Goal: Obtain resource: Obtain resource

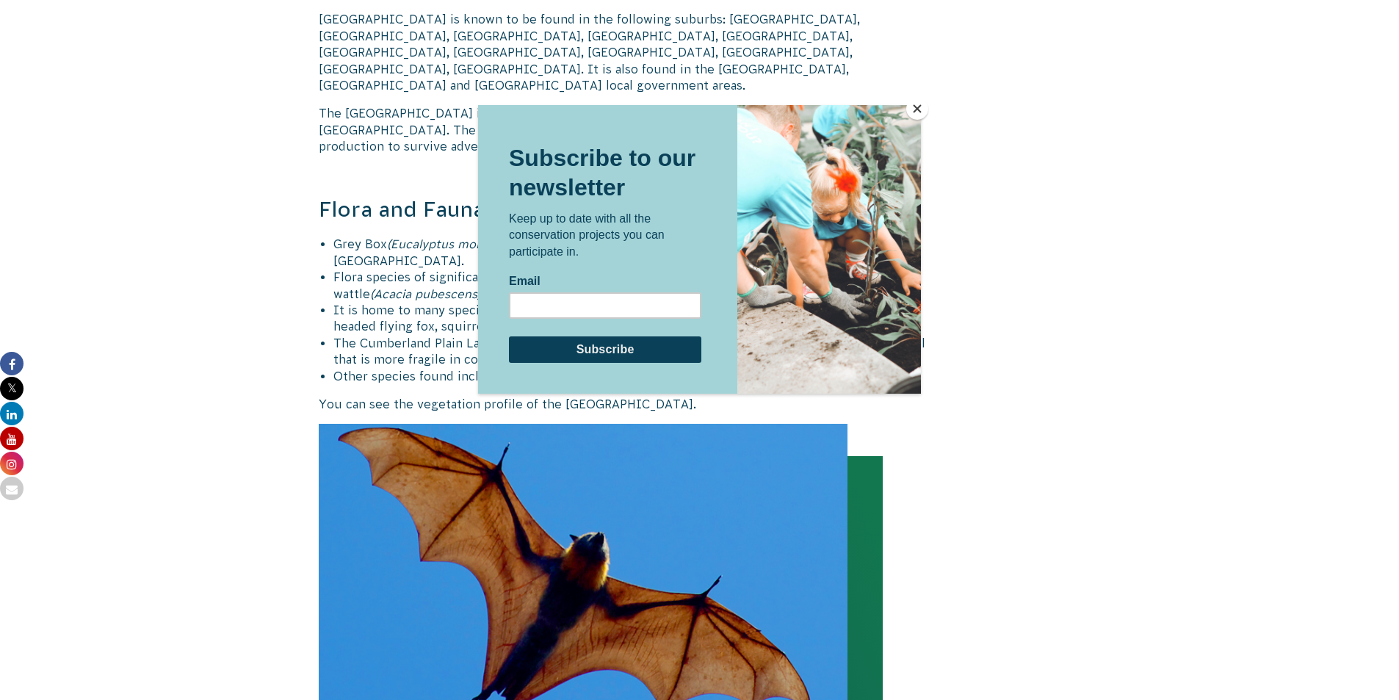
scroll to position [1460, 0]
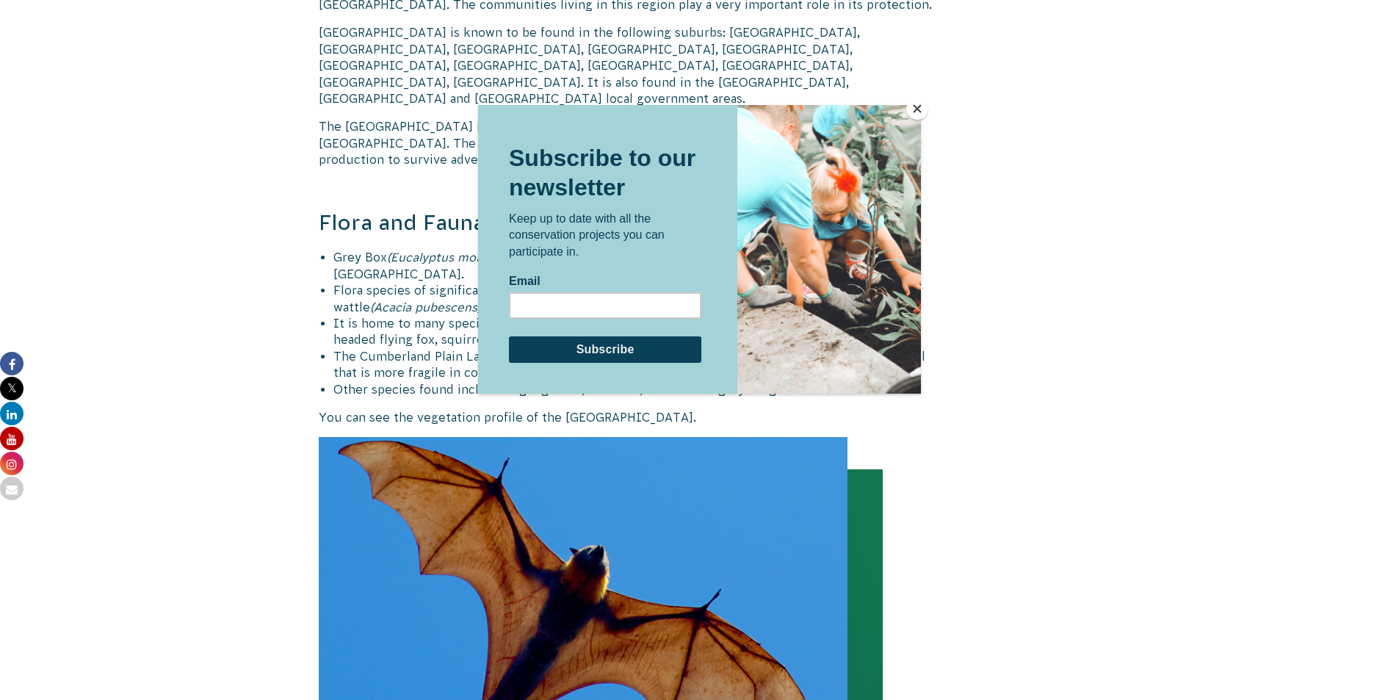
drag, startPoint x: 0, startPoint y: 0, endPoint x: 1409, endPoint y: 285, distance: 1437.6
click at [1398, 297] on html "About Us Our Priorities Reconciliation Impact Our Board Our People Careers CVA …" at bounding box center [699, 641] width 1399 height 4213
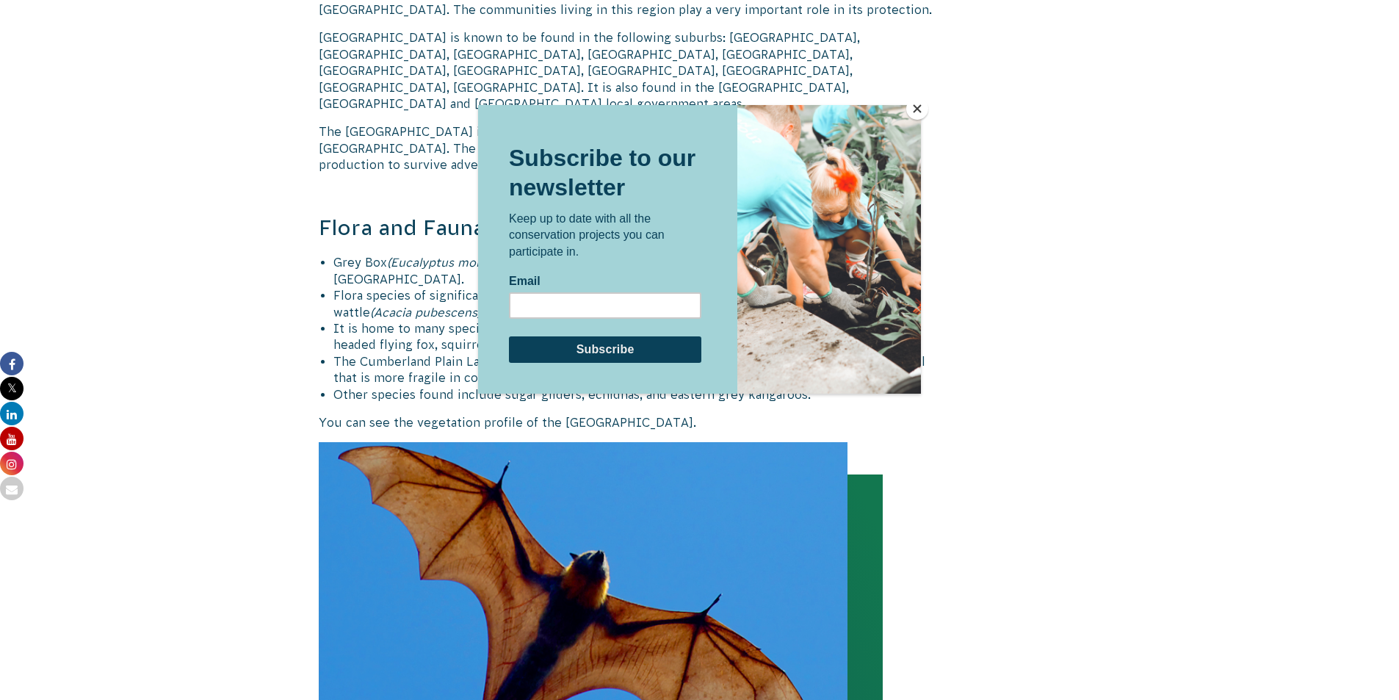
click at [919, 109] on button "Close" at bounding box center [917, 109] width 22 height 22
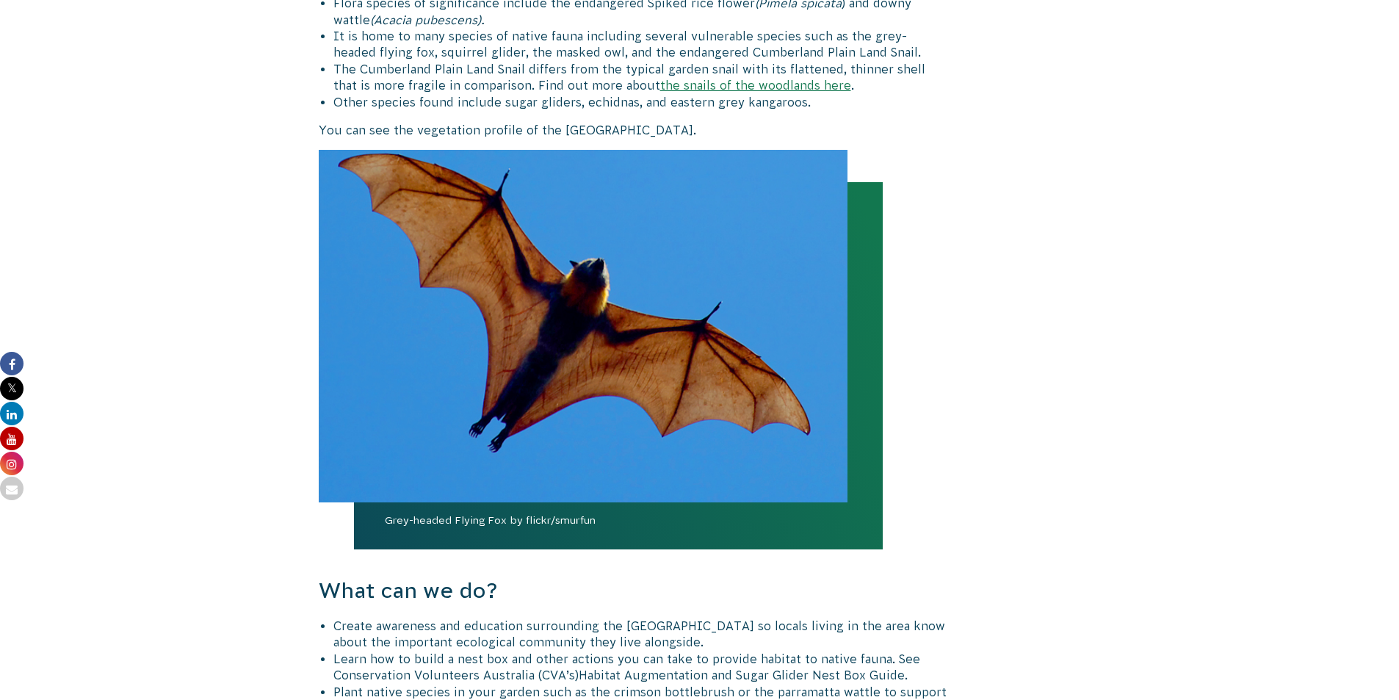
scroll to position [1651, 0]
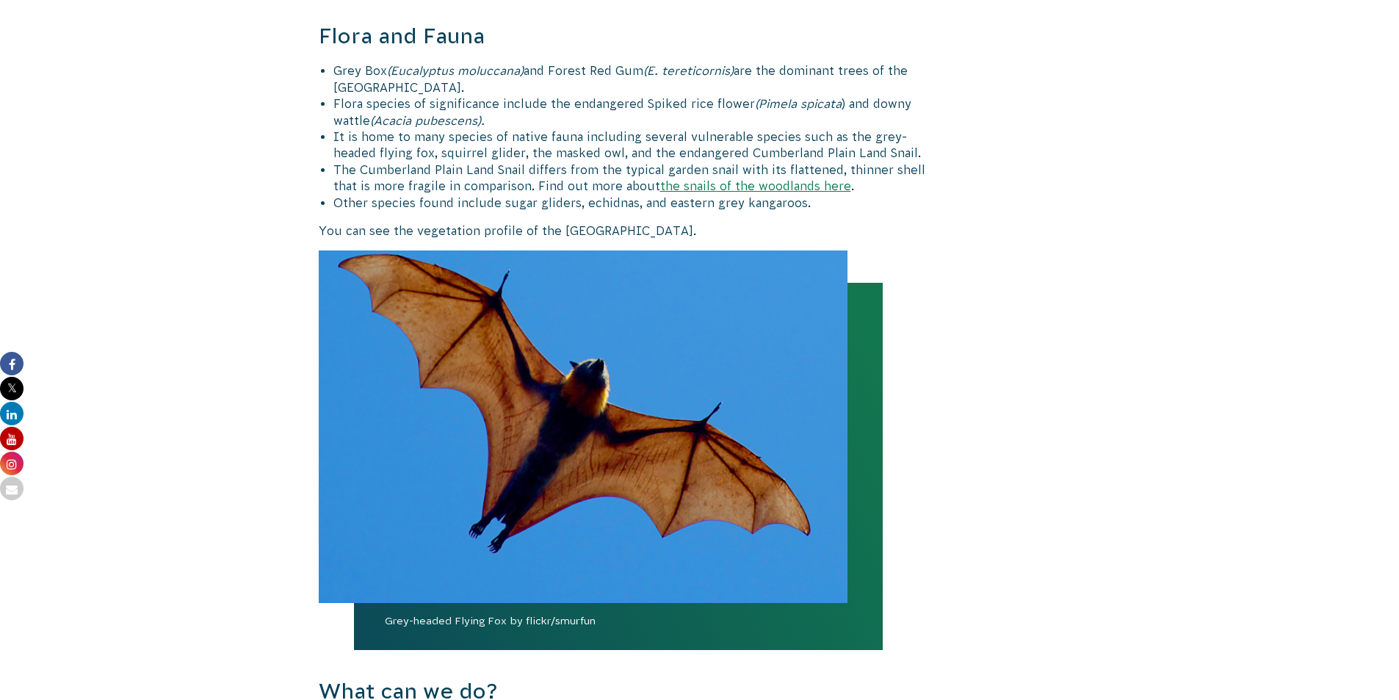
click at [618, 470] on img at bounding box center [583, 426] width 529 height 352
click at [617, 397] on img at bounding box center [583, 426] width 529 height 352
click at [814, 250] on img at bounding box center [583, 426] width 529 height 352
click at [522, 612] on span "Grey-headed Flying Fox by flickr/smurfun" at bounding box center [618, 630] width 529 height 37
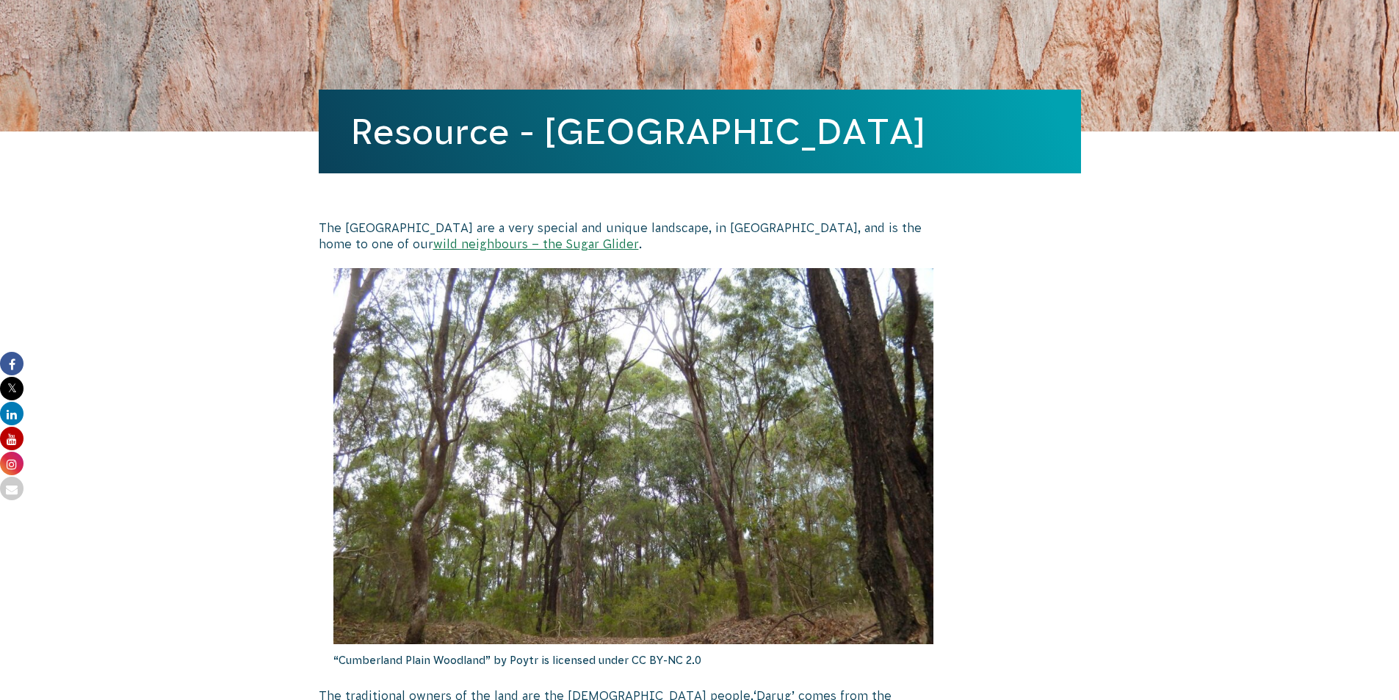
scroll to position [142, 0]
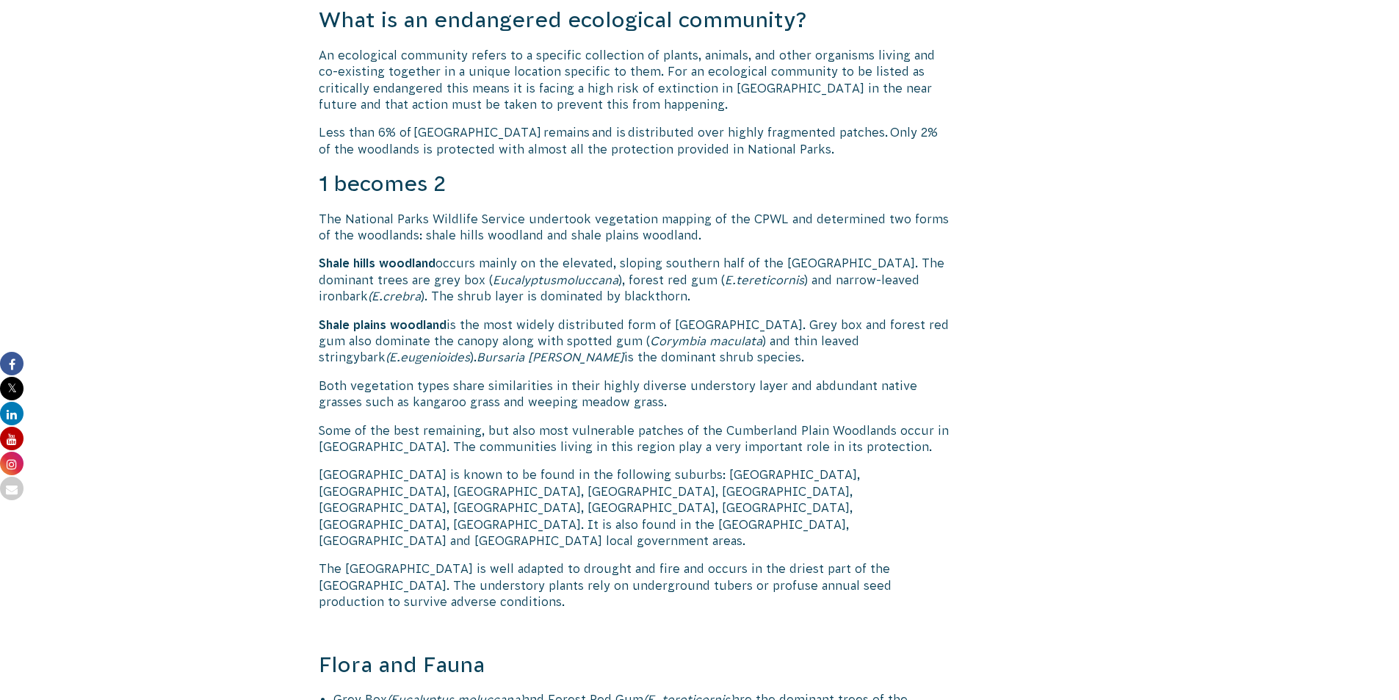
scroll to position [1024, 0]
